Goal: Task Accomplishment & Management: Complete application form

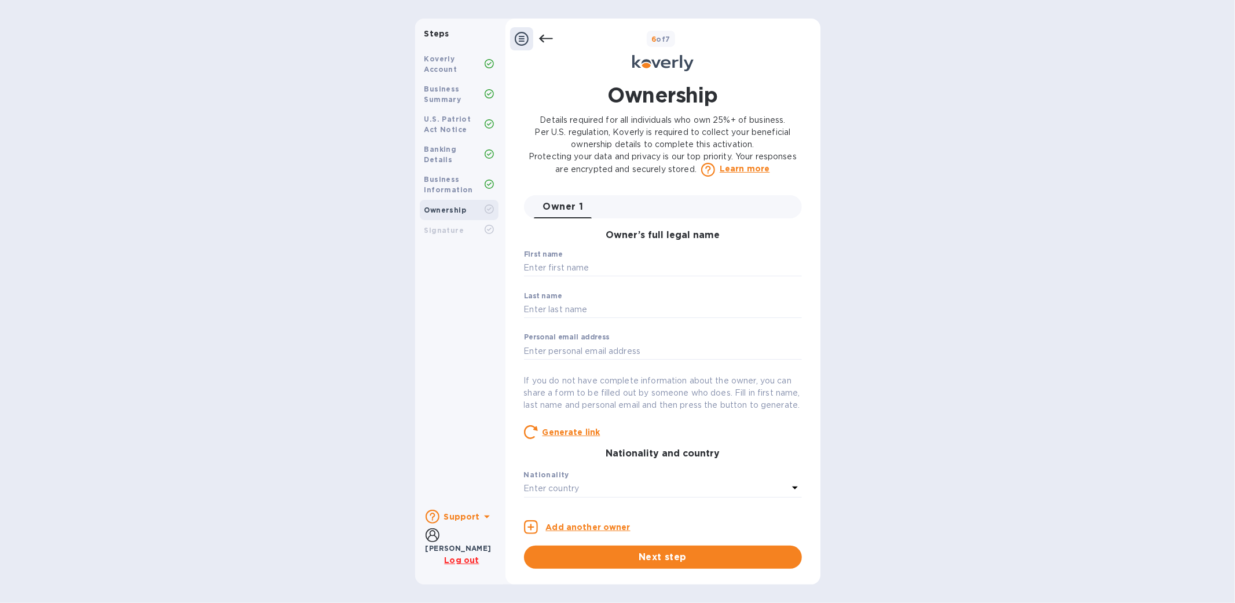
click at [984, 311] on div "Steps Koverly Account Business Summary U.S. Patriot Act Notice Banking Details …" at bounding box center [617, 302] width 1235 height 566
click at [467, 175] on b "Business Information" at bounding box center [448, 184] width 49 height 19
click at [433, 174] on div "Business Information" at bounding box center [454, 184] width 60 height 21
click at [436, 226] on b "Signature" at bounding box center [444, 230] width 40 height 9
click at [442, 200] on div "Ownership" at bounding box center [459, 210] width 79 height 20
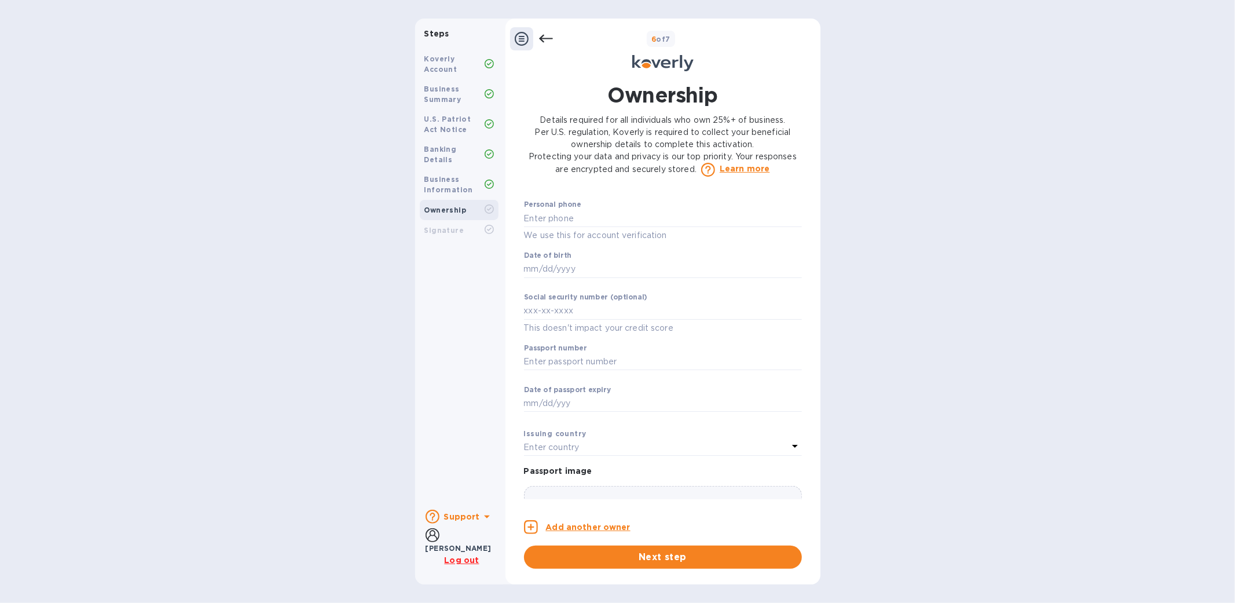
scroll to position [718, 0]
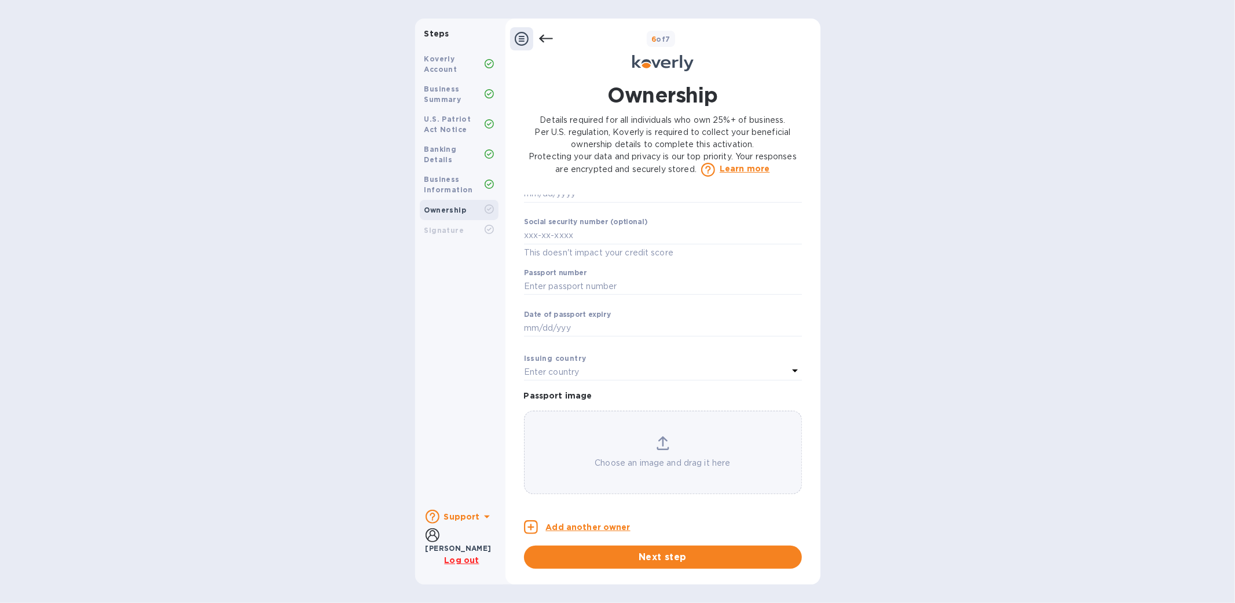
click at [459, 542] on div "[PERSON_NAME]" at bounding box center [458, 548] width 66 height 12
click at [460, 544] on b "[PERSON_NAME]" at bounding box center [458, 548] width 66 height 9
click at [428, 542] on icon at bounding box center [432, 535] width 14 height 14
drag, startPoint x: 272, startPoint y: 168, endPoint x: 298, endPoint y: 10, distance: 160.7
click at [278, 150] on div "Steps Koverly Account Business Summary U.S. Patriot Act Notice Banking Details …" at bounding box center [617, 302] width 1235 height 566
